Goal: Task Accomplishment & Management: Use online tool/utility

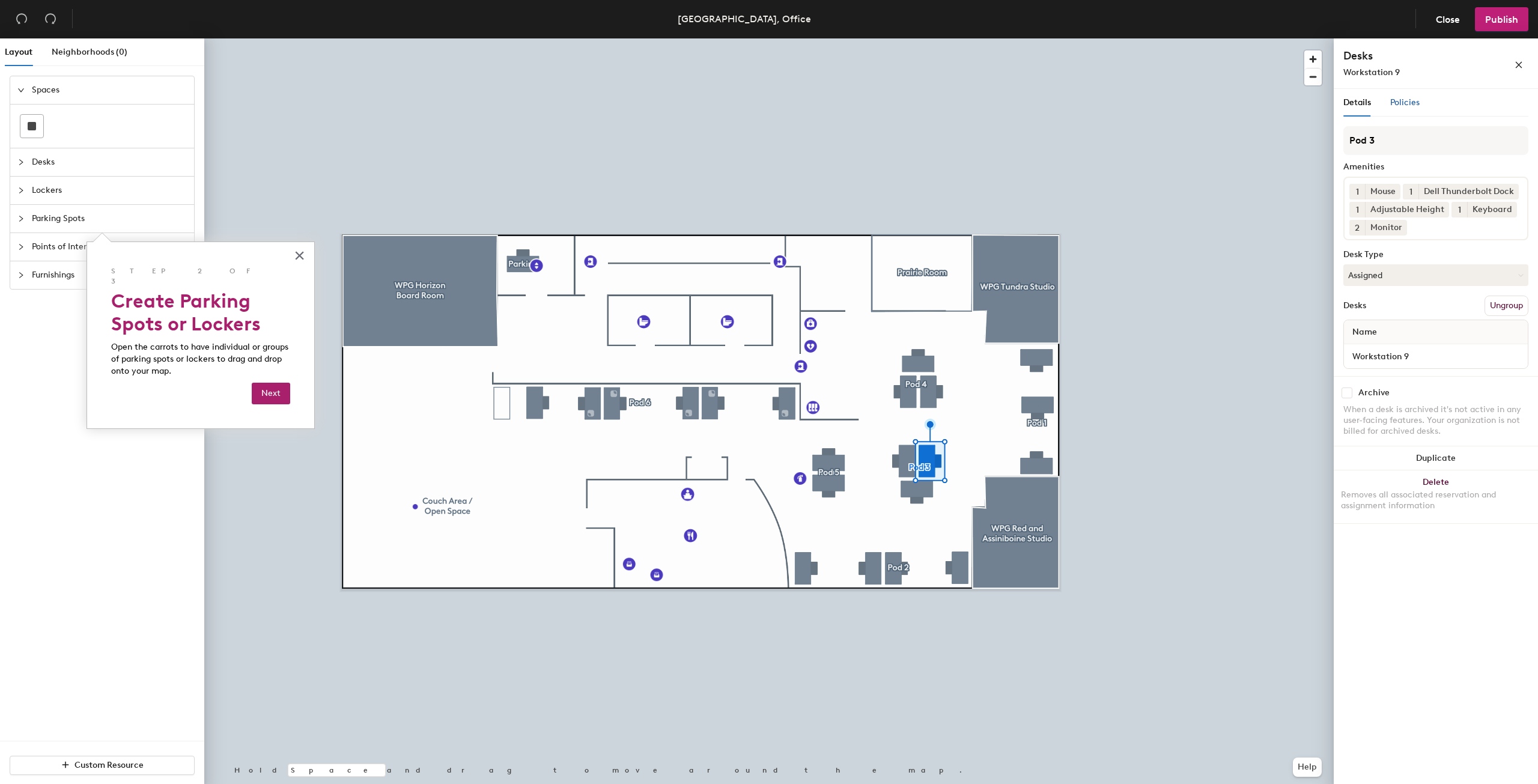
click at [1409, 104] on span "Policies" at bounding box center [1405, 102] width 29 height 10
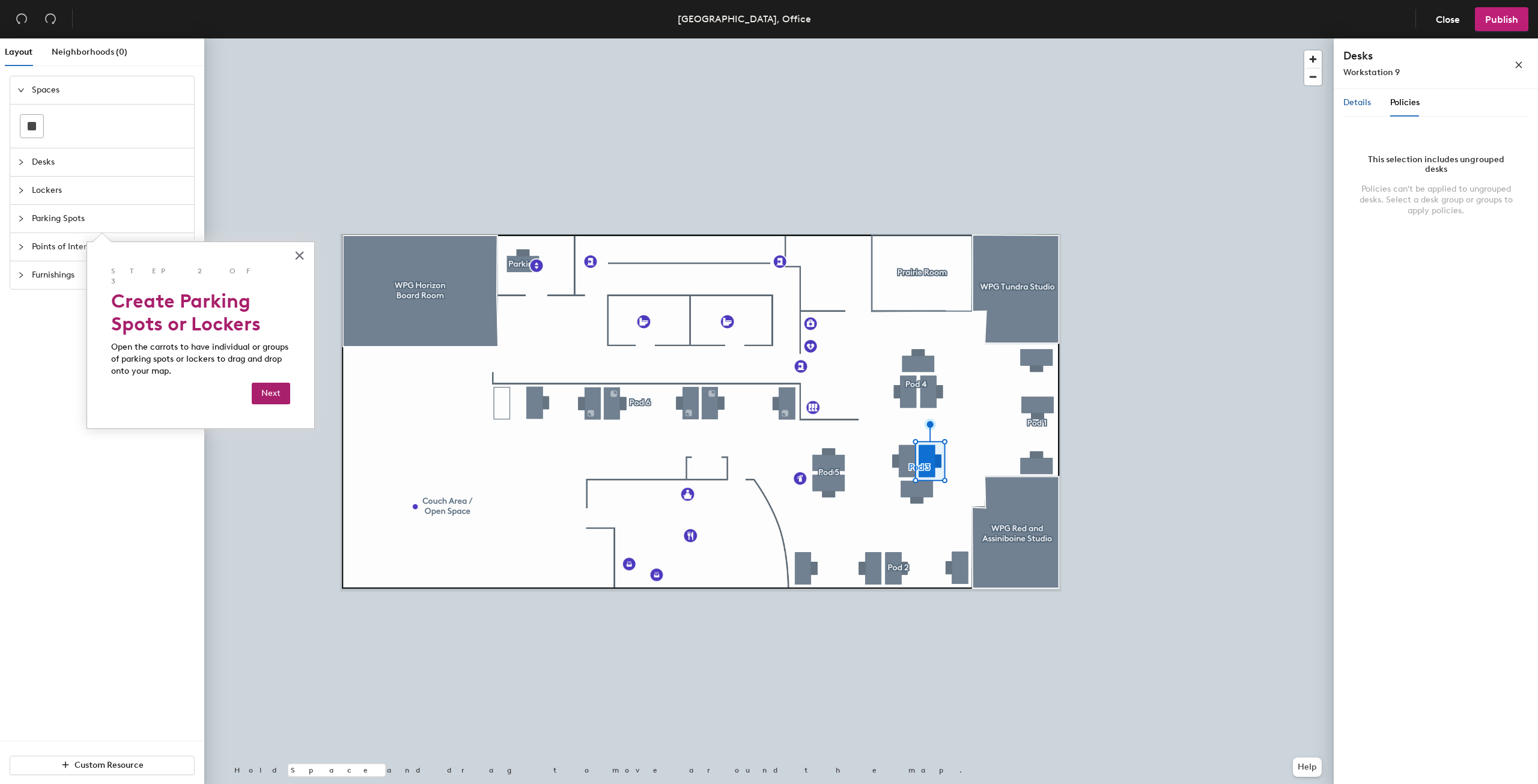
click at [1353, 106] on span "Details" at bounding box center [1357, 102] width 28 height 10
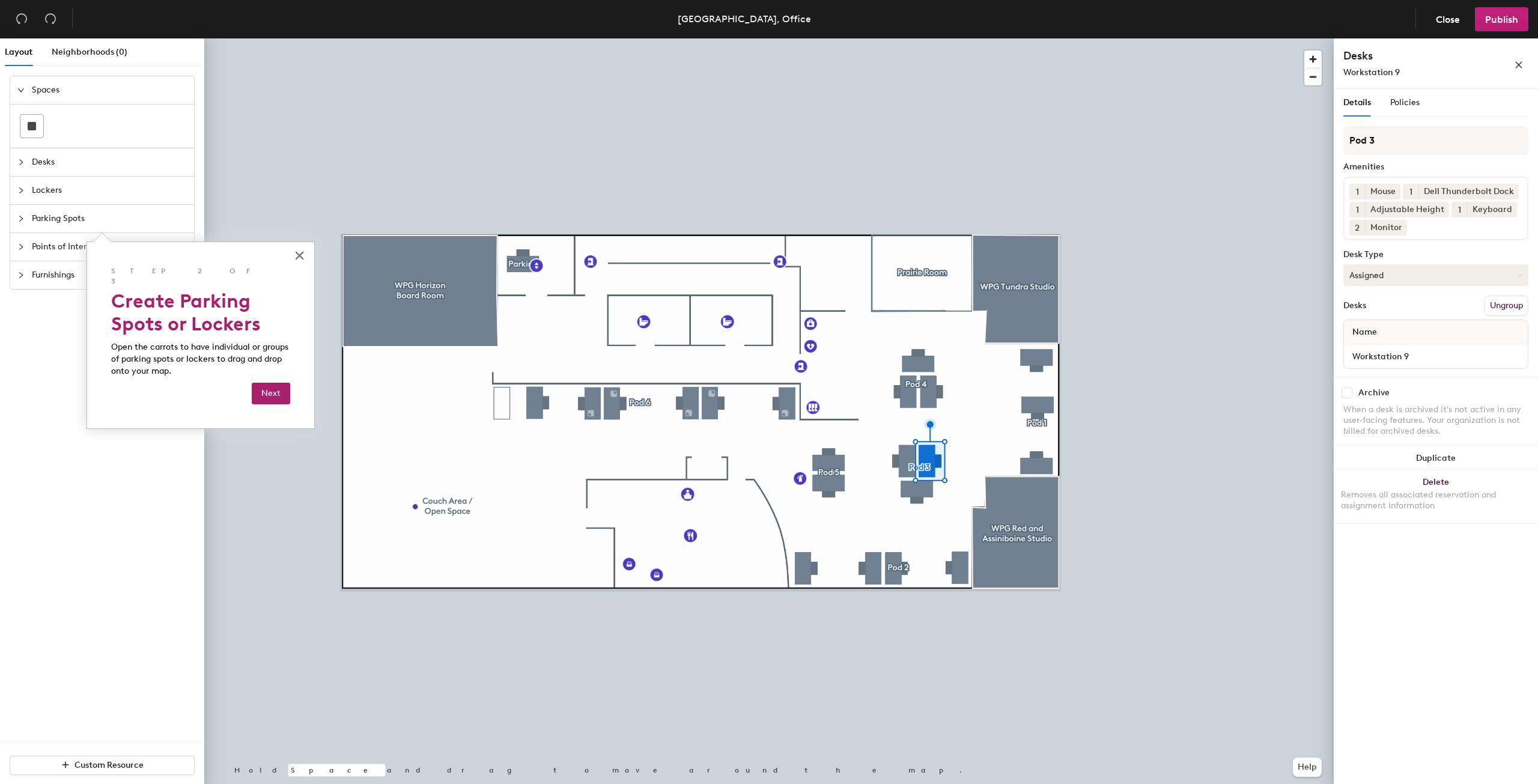
click at [1410, 276] on button "Assigned" at bounding box center [1436, 275] width 185 height 21
click at [1431, 272] on button "Assigned" at bounding box center [1436, 275] width 185 height 21
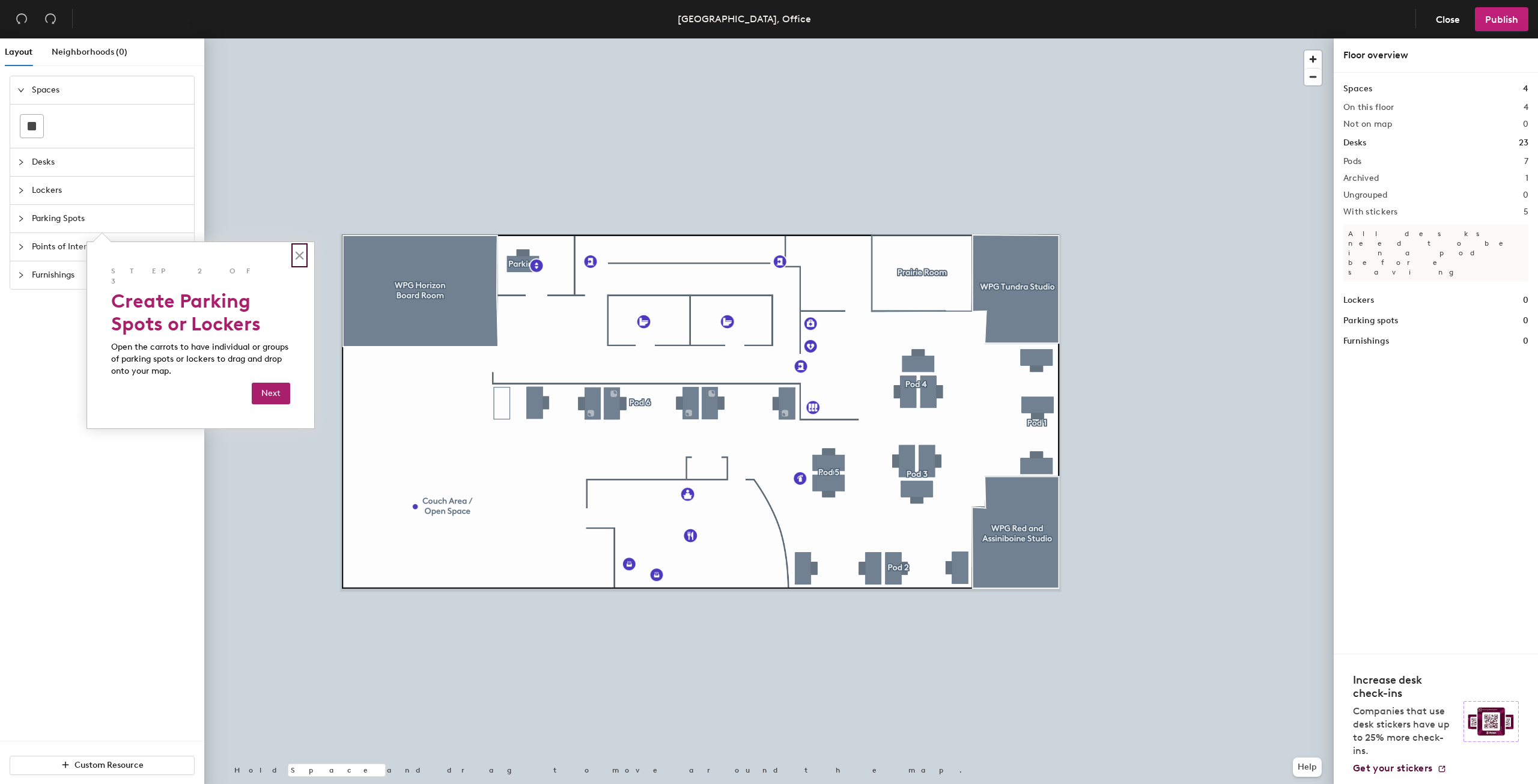
click at [299, 255] on button "×" at bounding box center [300, 255] width 11 height 19
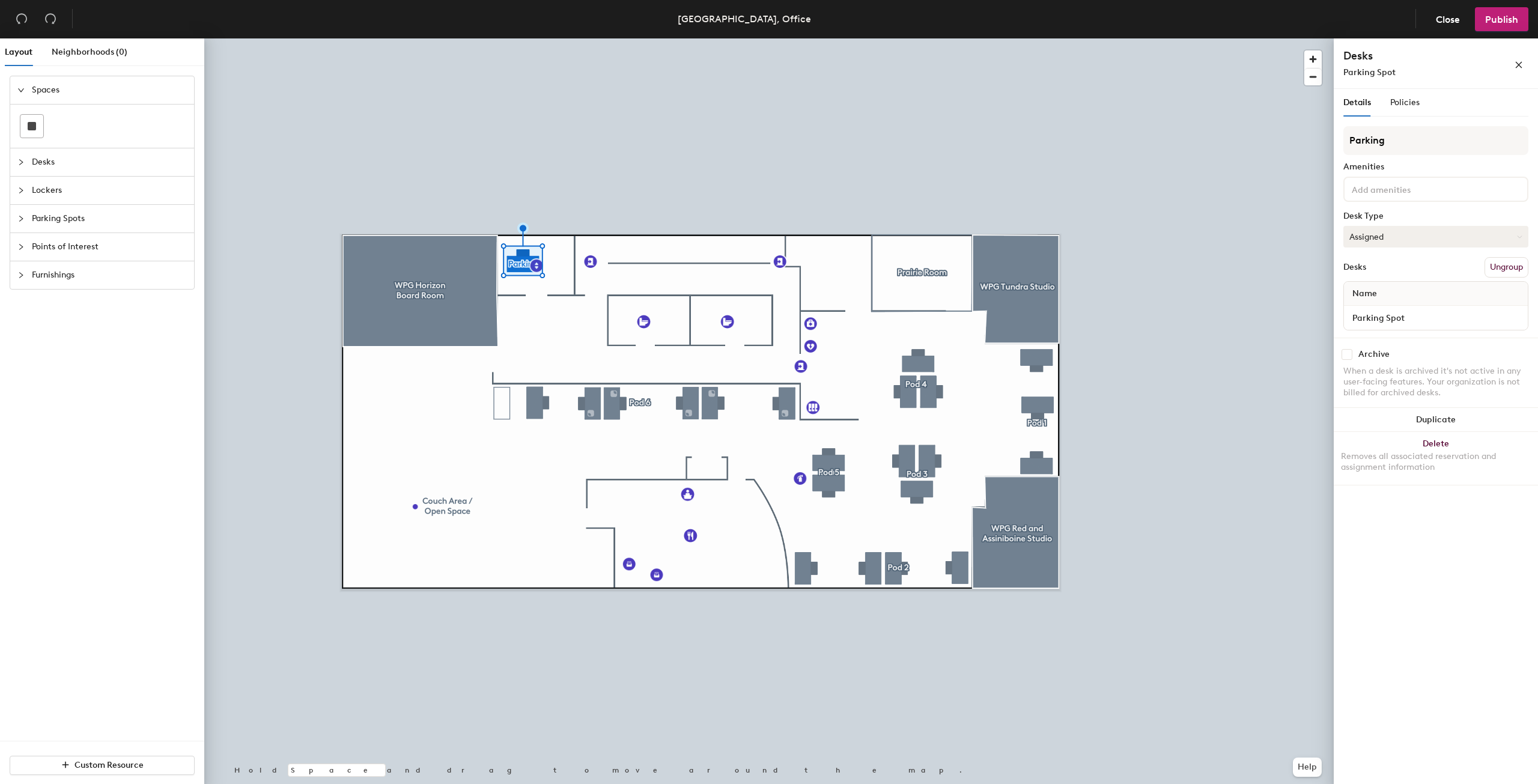
click at [1465, 241] on button "Assigned" at bounding box center [1436, 236] width 185 height 21
click at [1344, 216] on div "Desk Type" at bounding box center [1436, 216] width 185 height 10
click at [1515, 65] on icon "close" at bounding box center [1519, 65] width 9 height 9
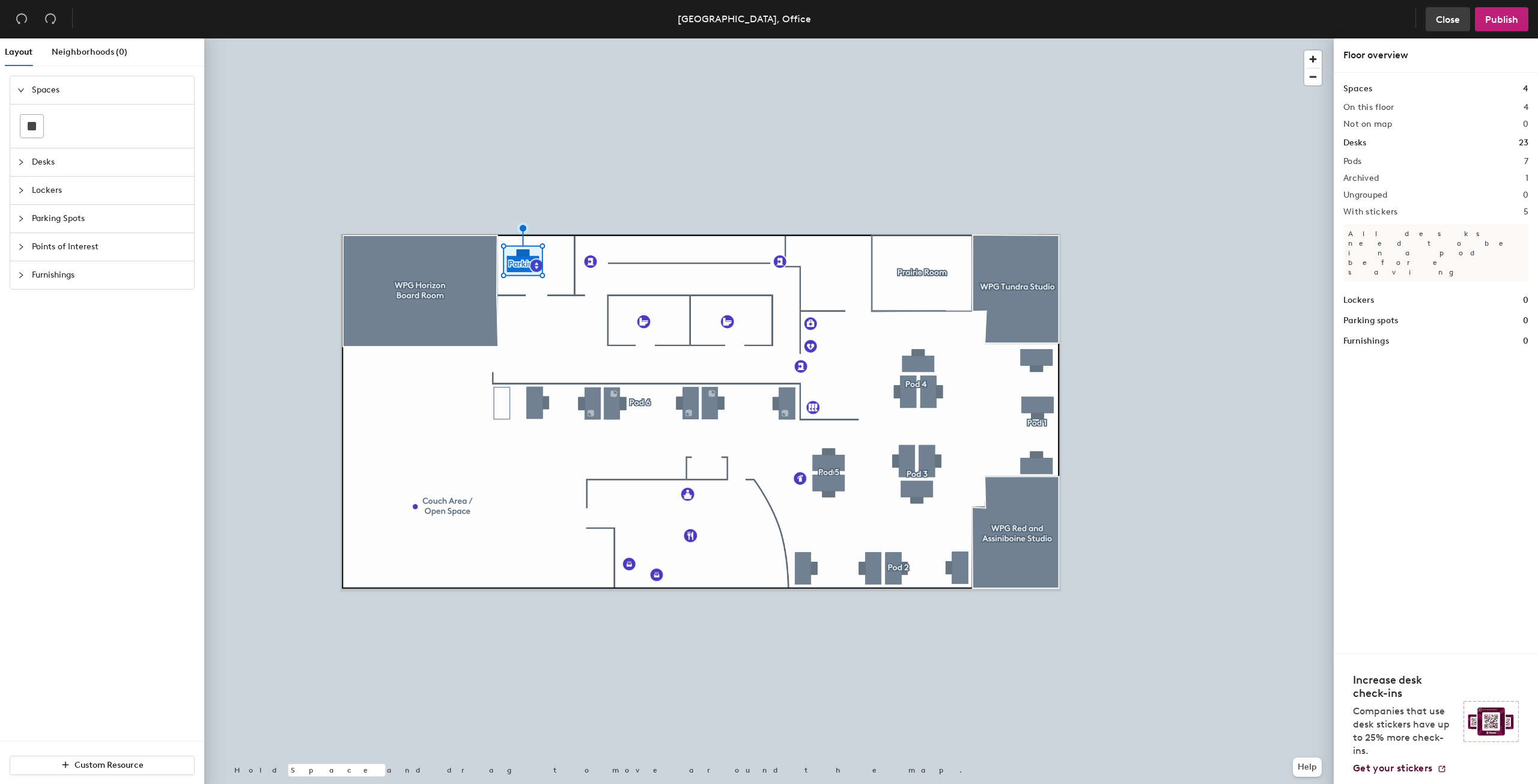
click at [1454, 23] on span "Close" at bounding box center [1448, 19] width 24 height 11
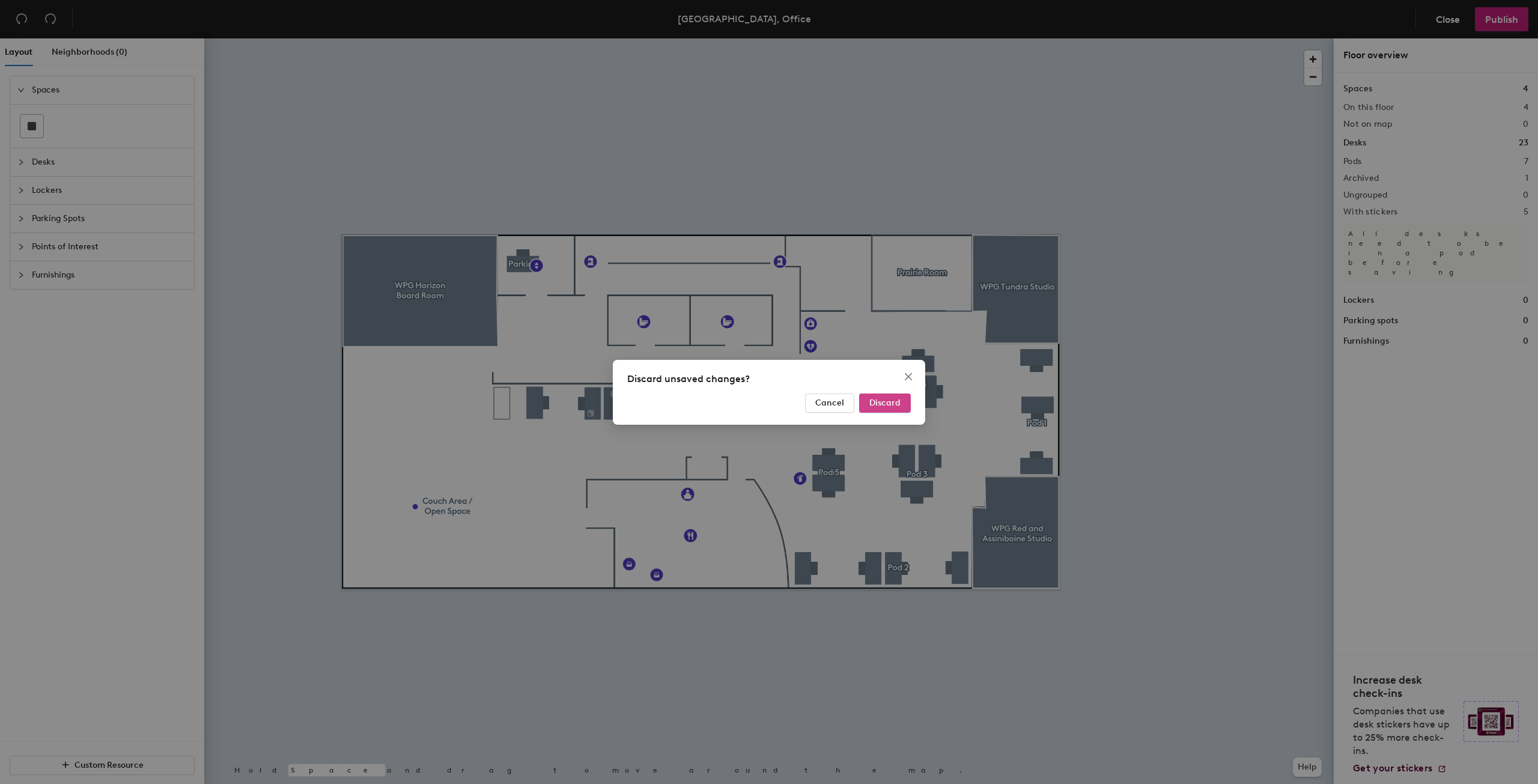
click at [874, 404] on span "Discard" at bounding box center [885, 402] width 31 height 10
